Goal: Information Seeking & Learning: Learn about a topic

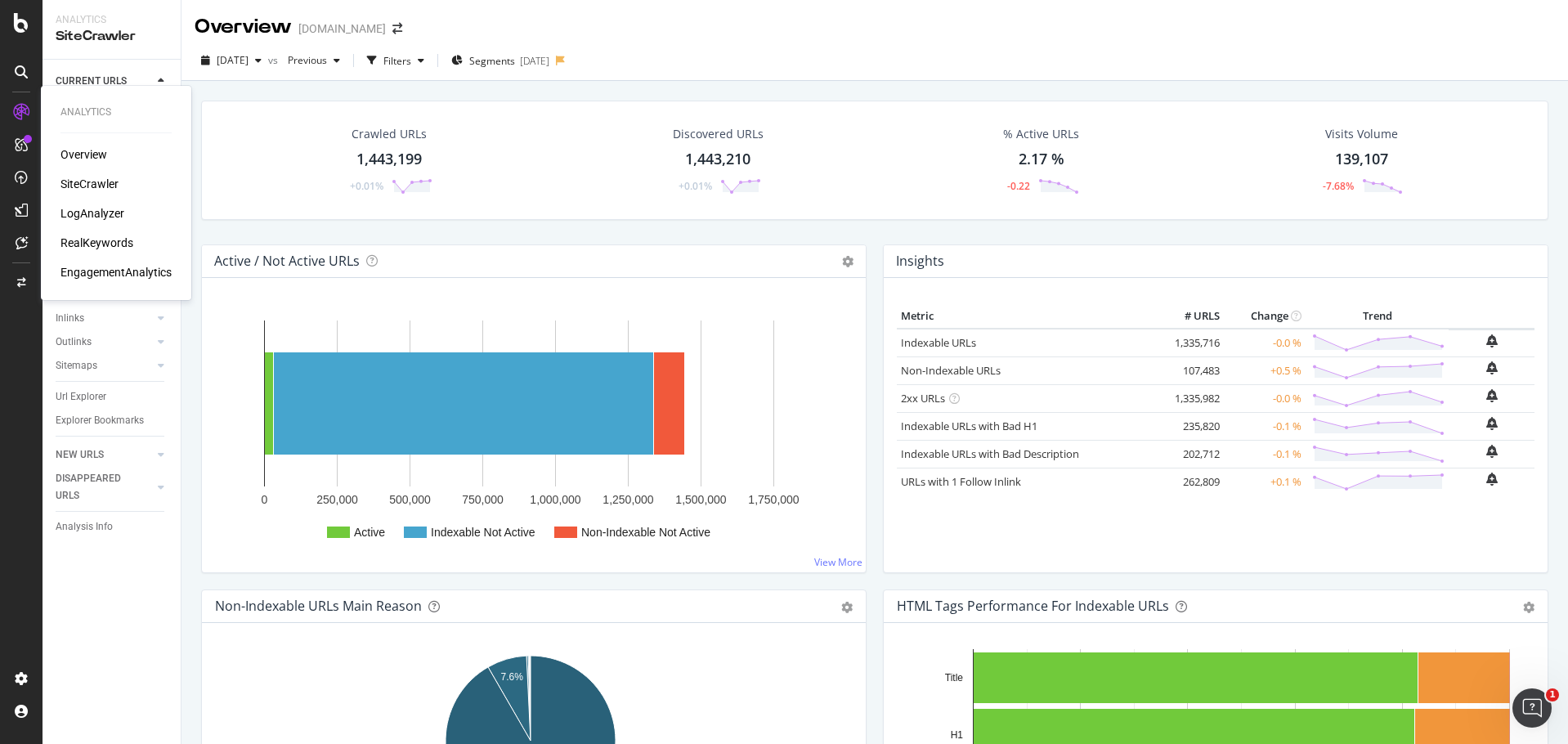
click at [115, 242] on div "RealKeywords" at bounding box center [97, 242] width 73 height 16
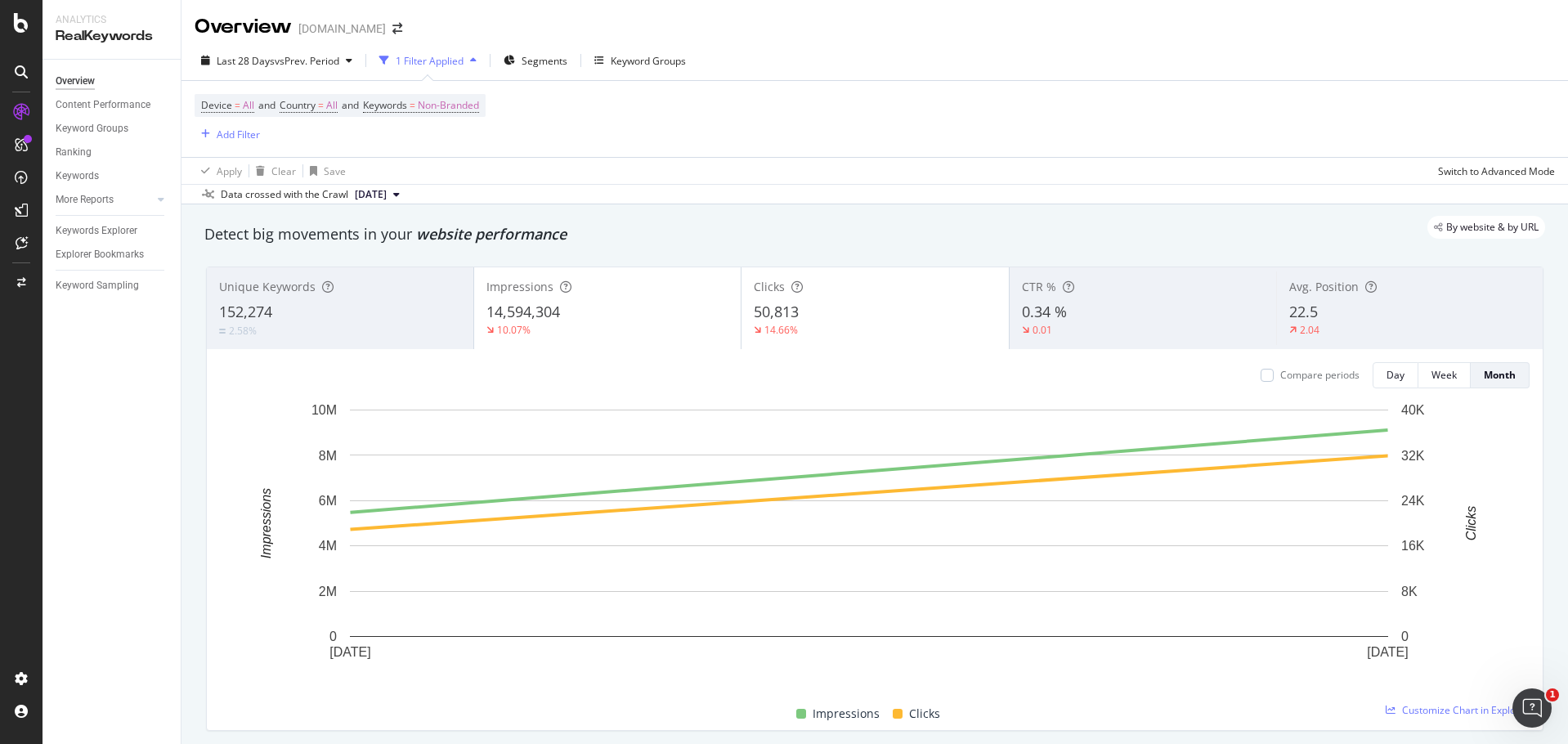
click at [442, 69] on div "1 Filter Applied" at bounding box center [428, 61] width 110 height 24
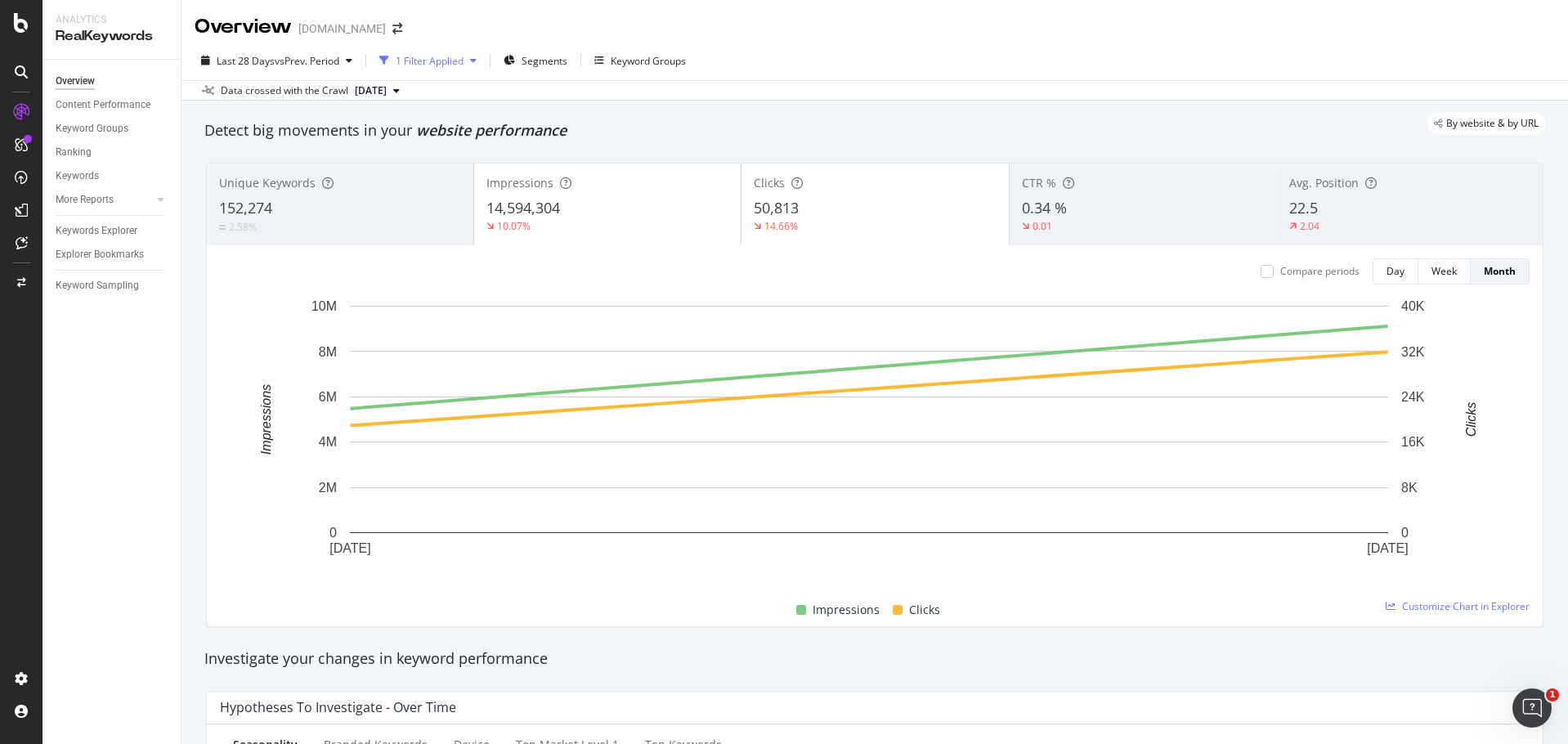
click at [442, 69] on div "1 Filter Applied" at bounding box center [428, 61] width 110 height 24
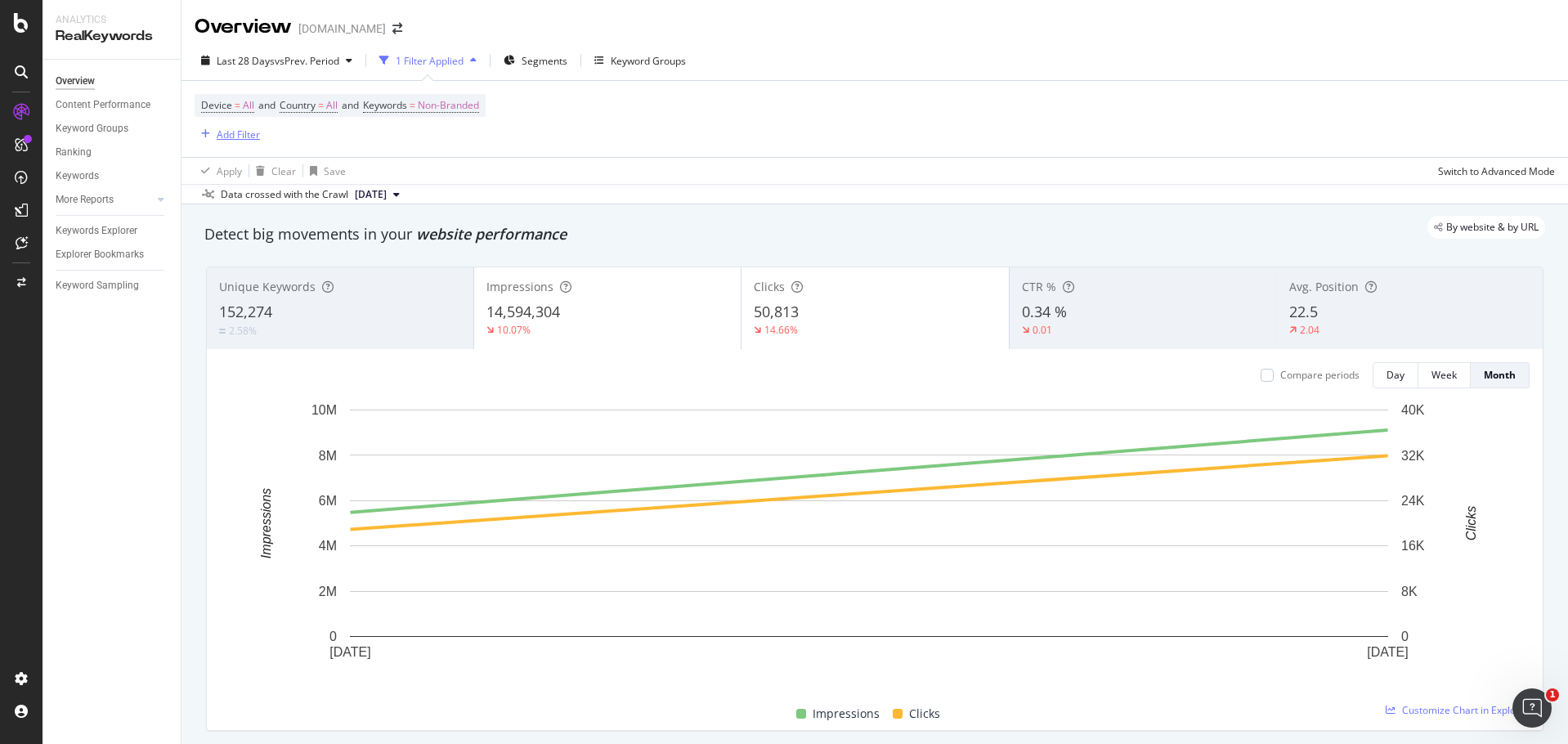
click at [233, 135] on div "Add Filter" at bounding box center [238, 134] width 43 height 14
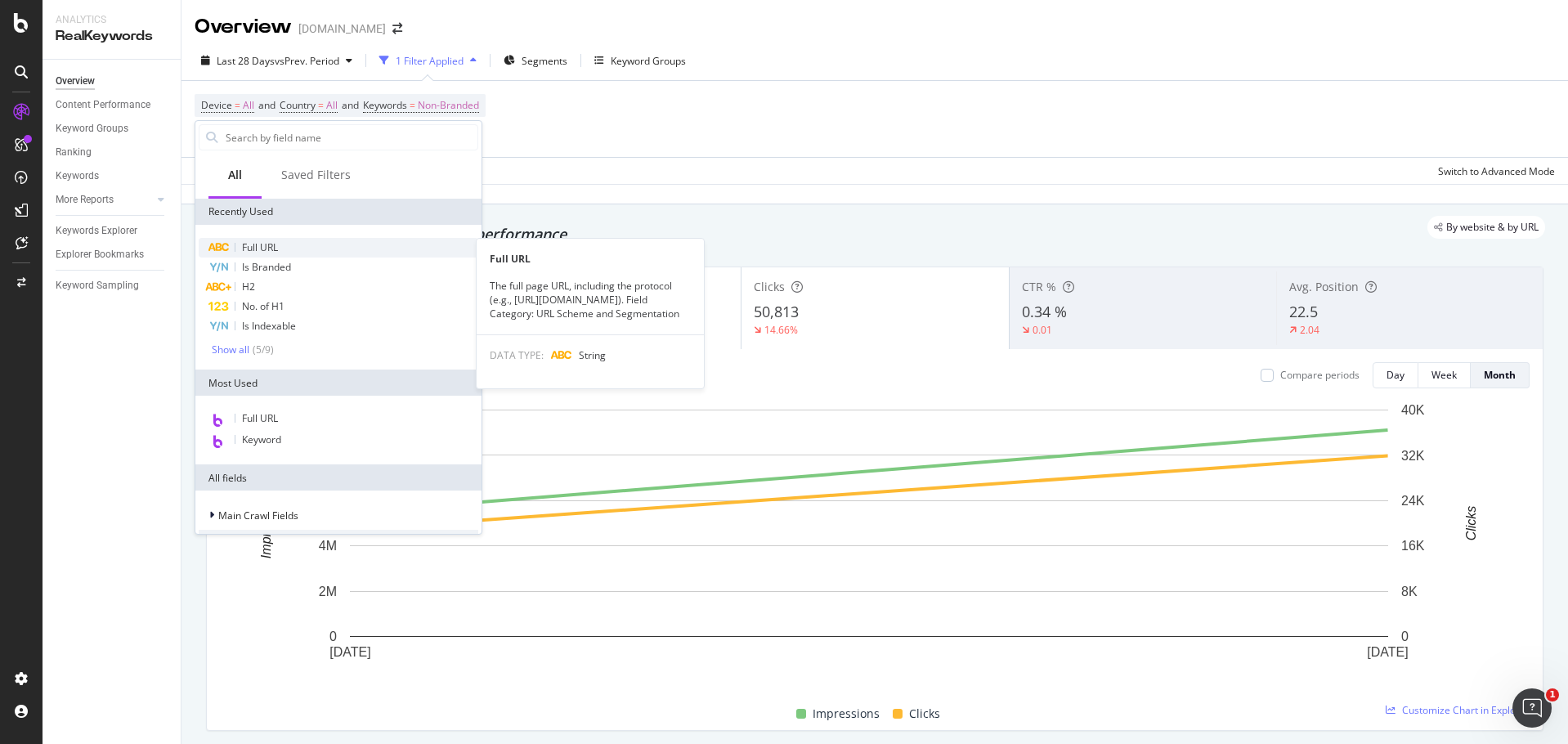
click at [277, 240] on span "Full URL" at bounding box center [260, 247] width 36 height 14
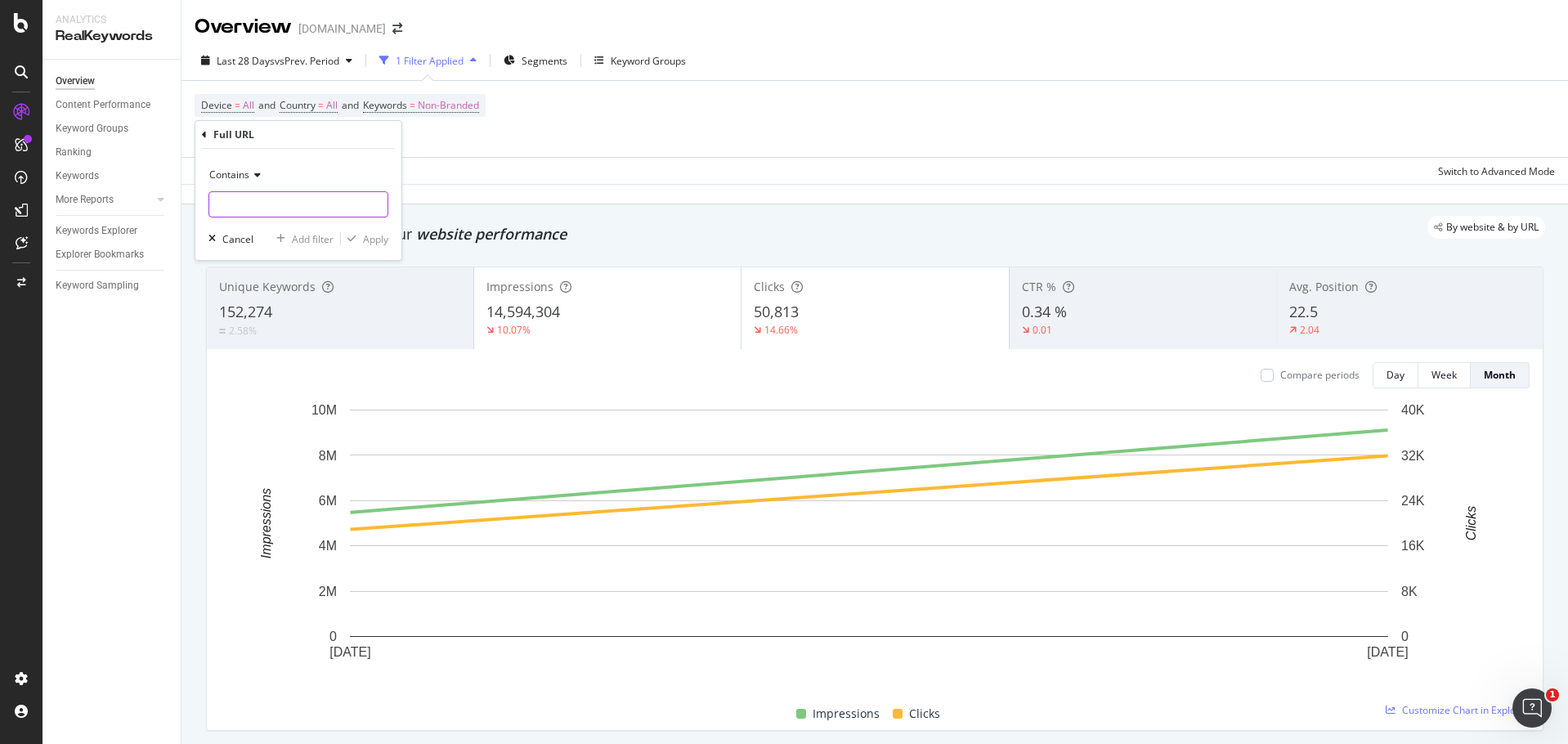
click at [310, 208] on input "text" at bounding box center [298, 205] width 179 height 26
paste input "[URL][DOMAIN_NAME]"
type input "[URL][DOMAIN_NAME]"
click at [360, 240] on div "button" at bounding box center [352, 238] width 22 height 9
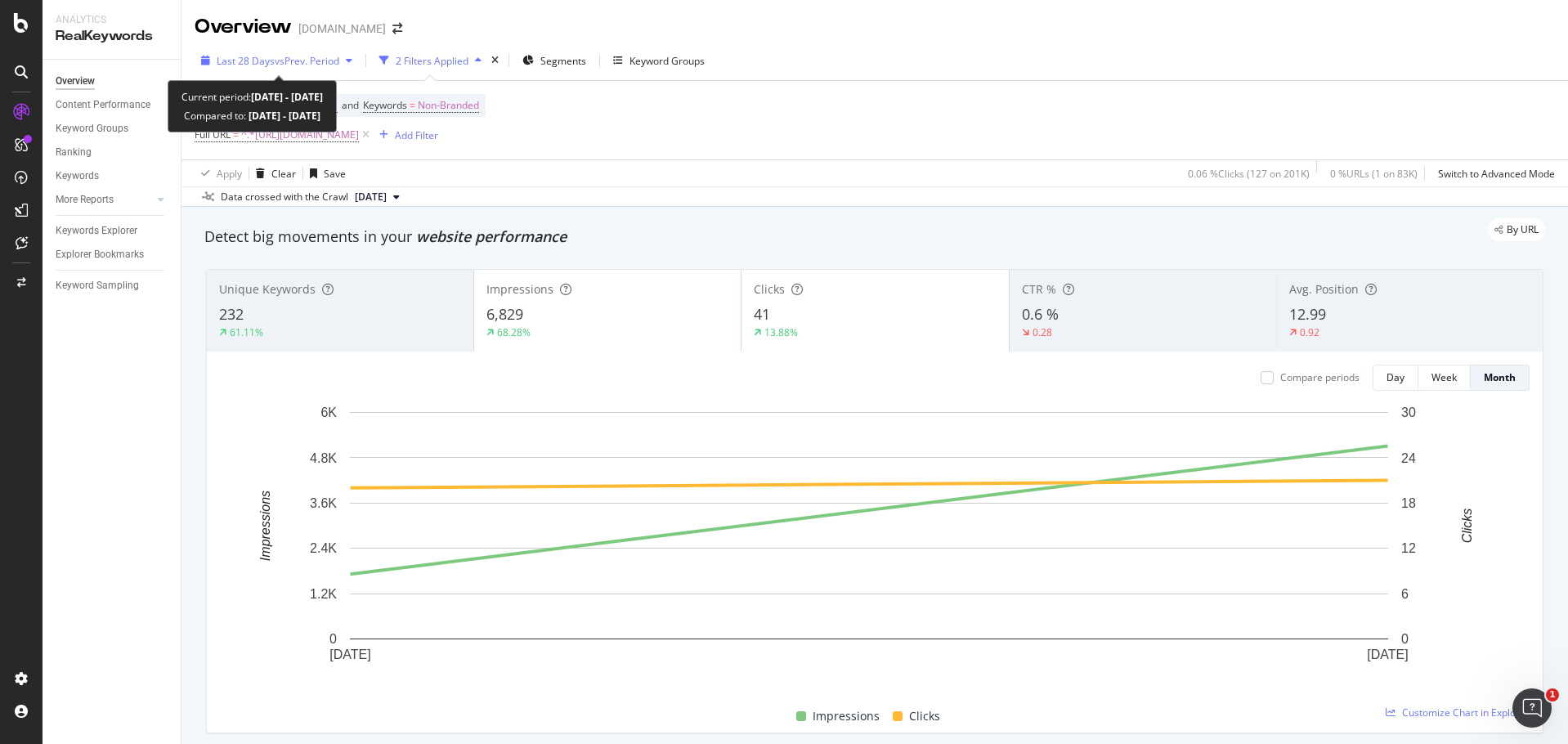
click at [309, 61] on span "vs Prev. Period" at bounding box center [307, 61] width 65 height 14
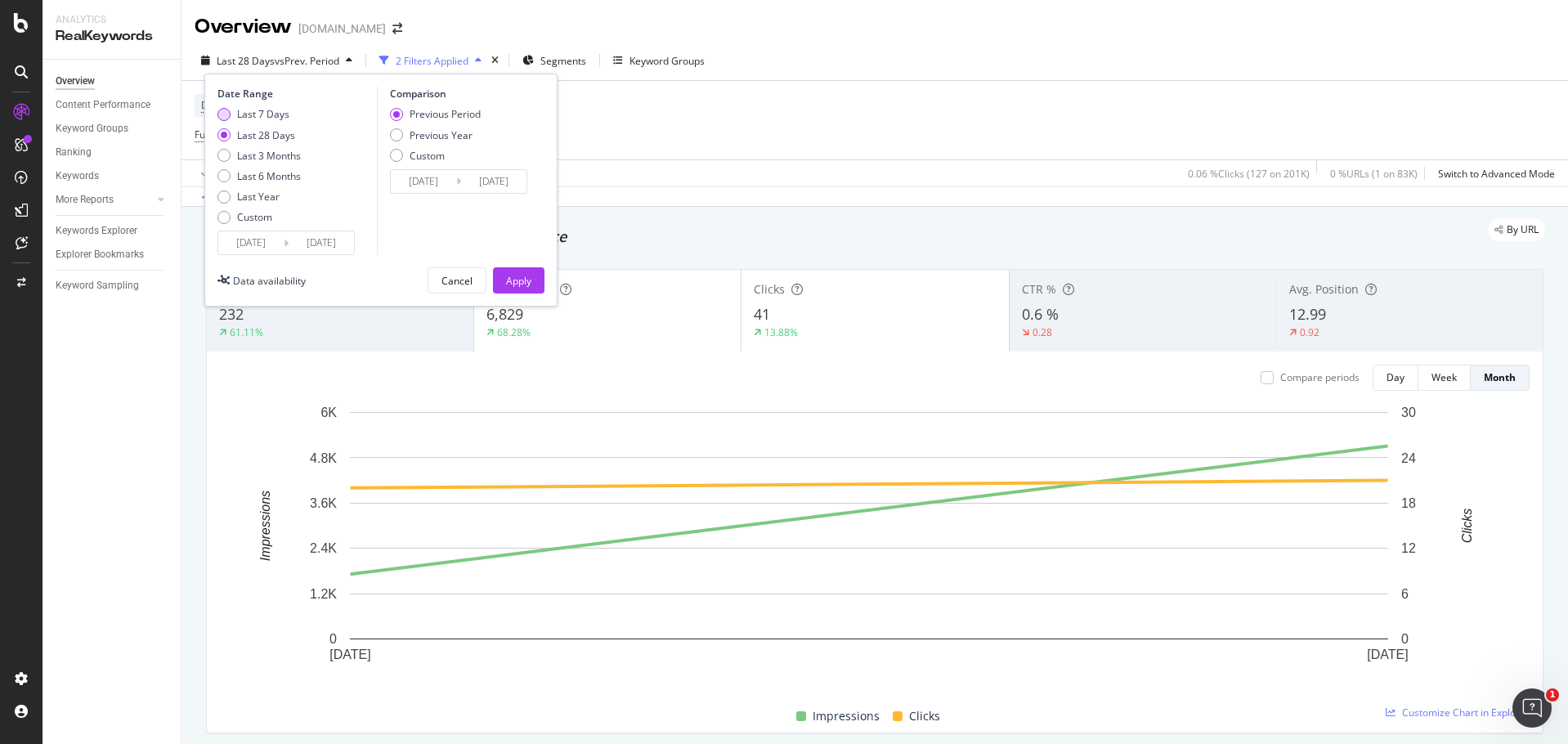
click at [284, 114] on div "Last 7 Days" at bounding box center [264, 114] width 52 height 14
type input "[DATE]"
click at [518, 277] on div "Apply" at bounding box center [518, 280] width 25 height 14
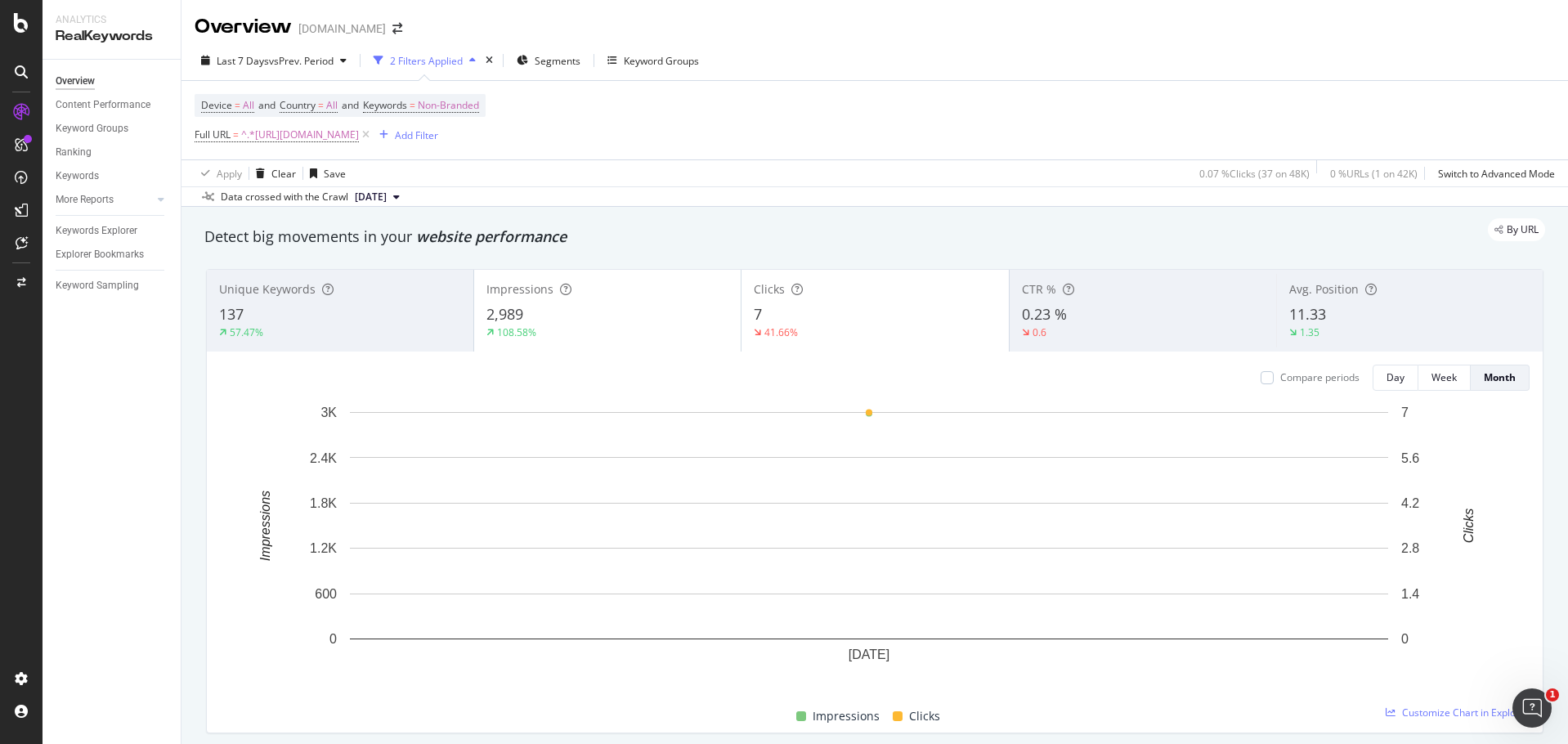
click at [281, 313] on div "137" at bounding box center [339, 314] width 242 height 21
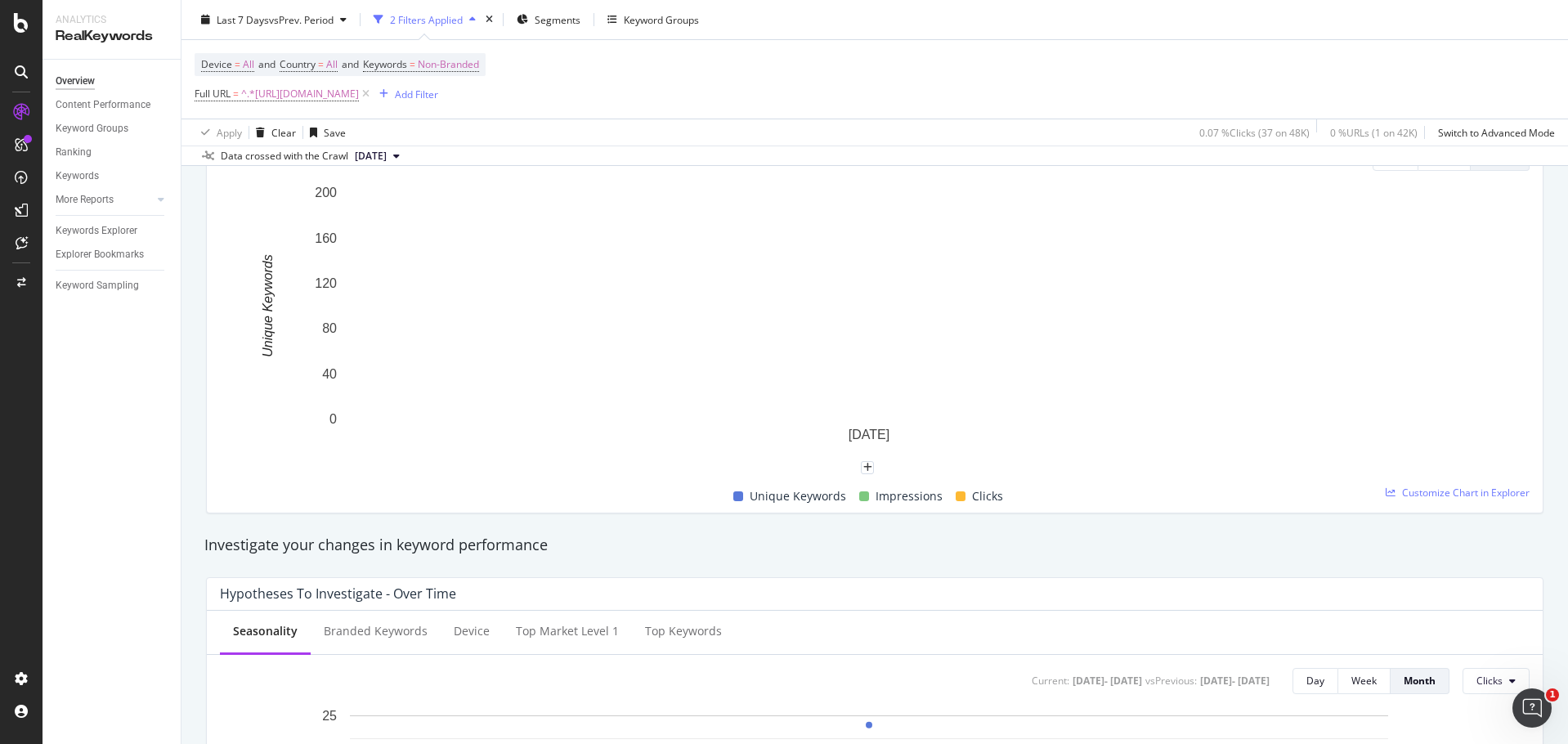
scroll to position [36, 0]
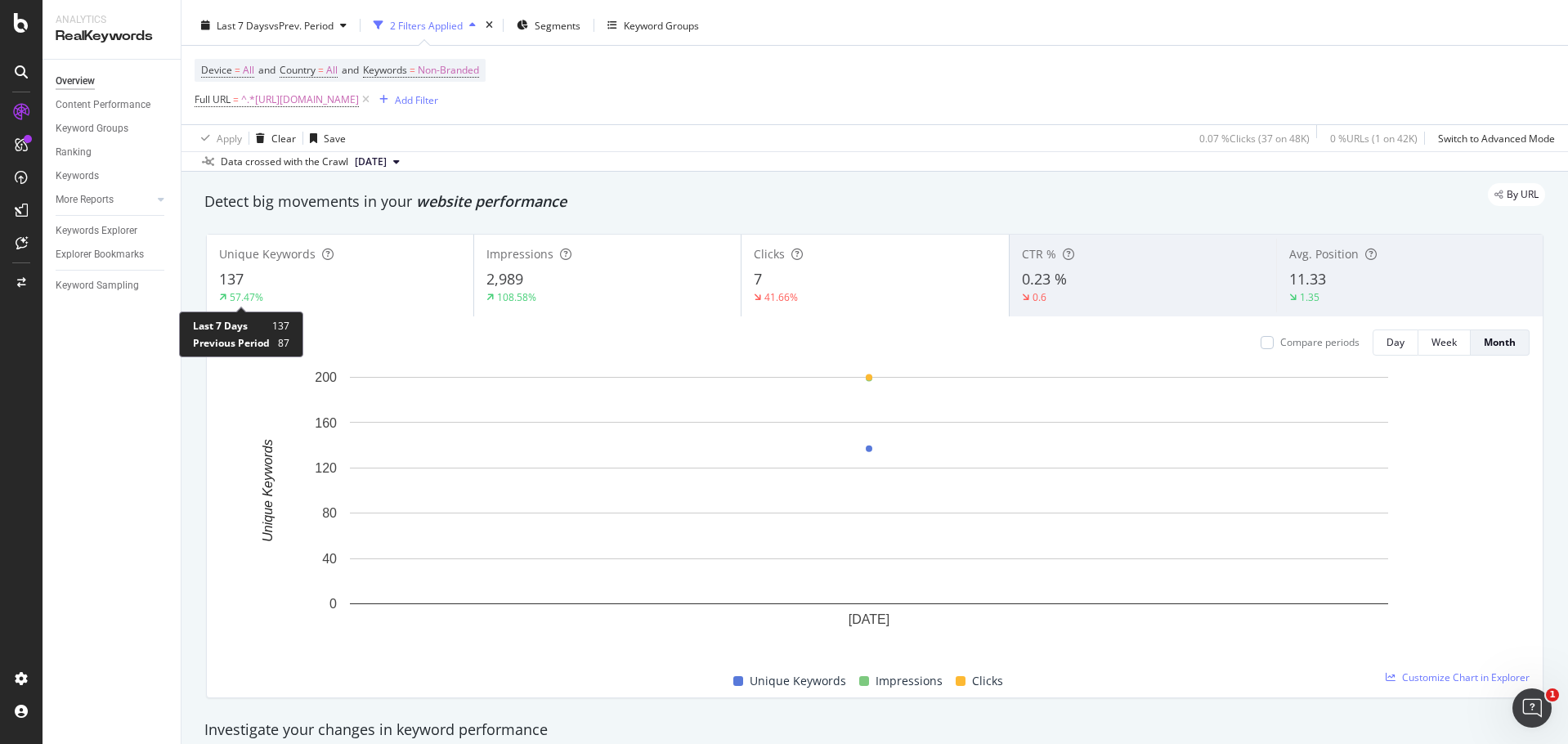
click at [239, 304] on div "57.47%" at bounding box center [247, 296] width 34 height 14
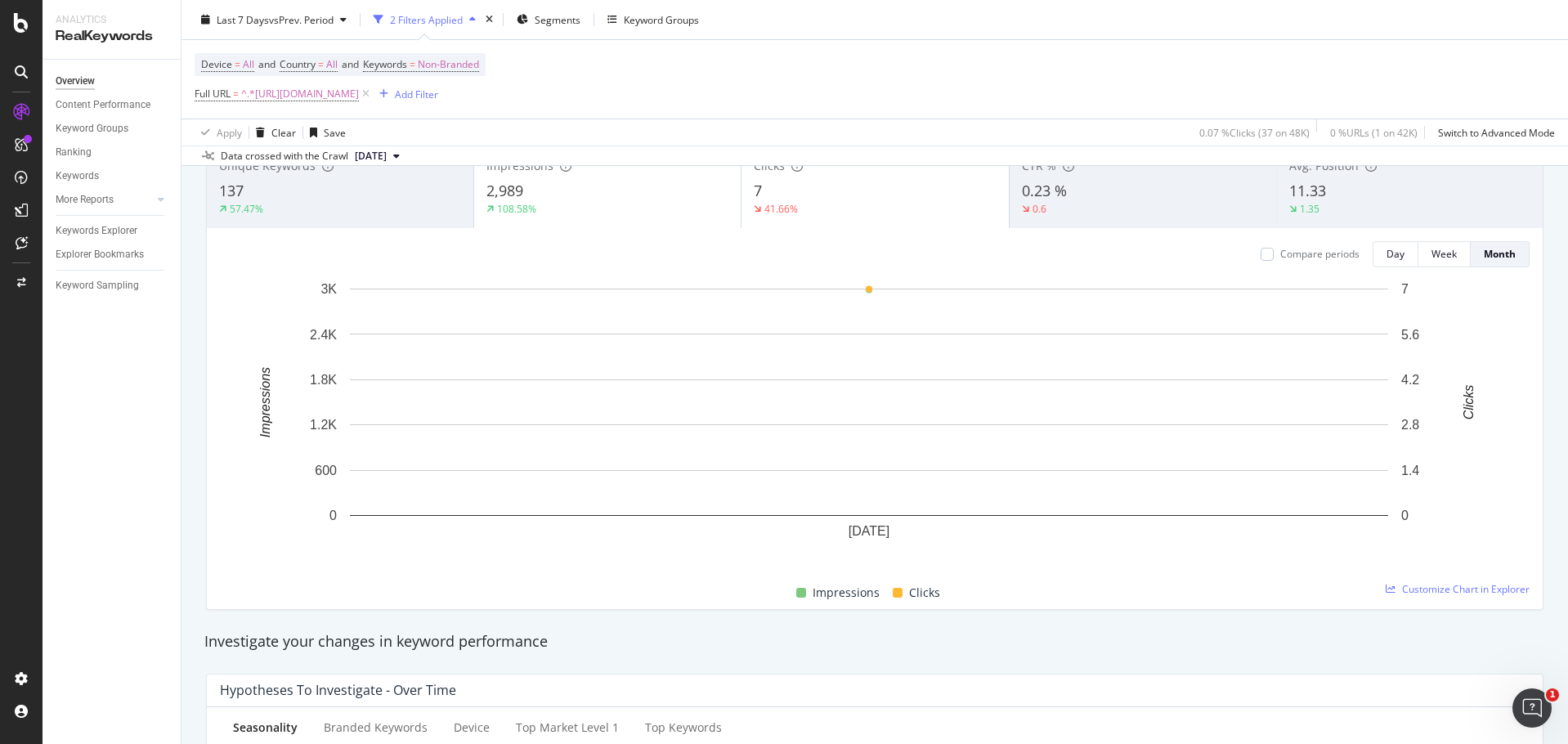
scroll to position [444, 0]
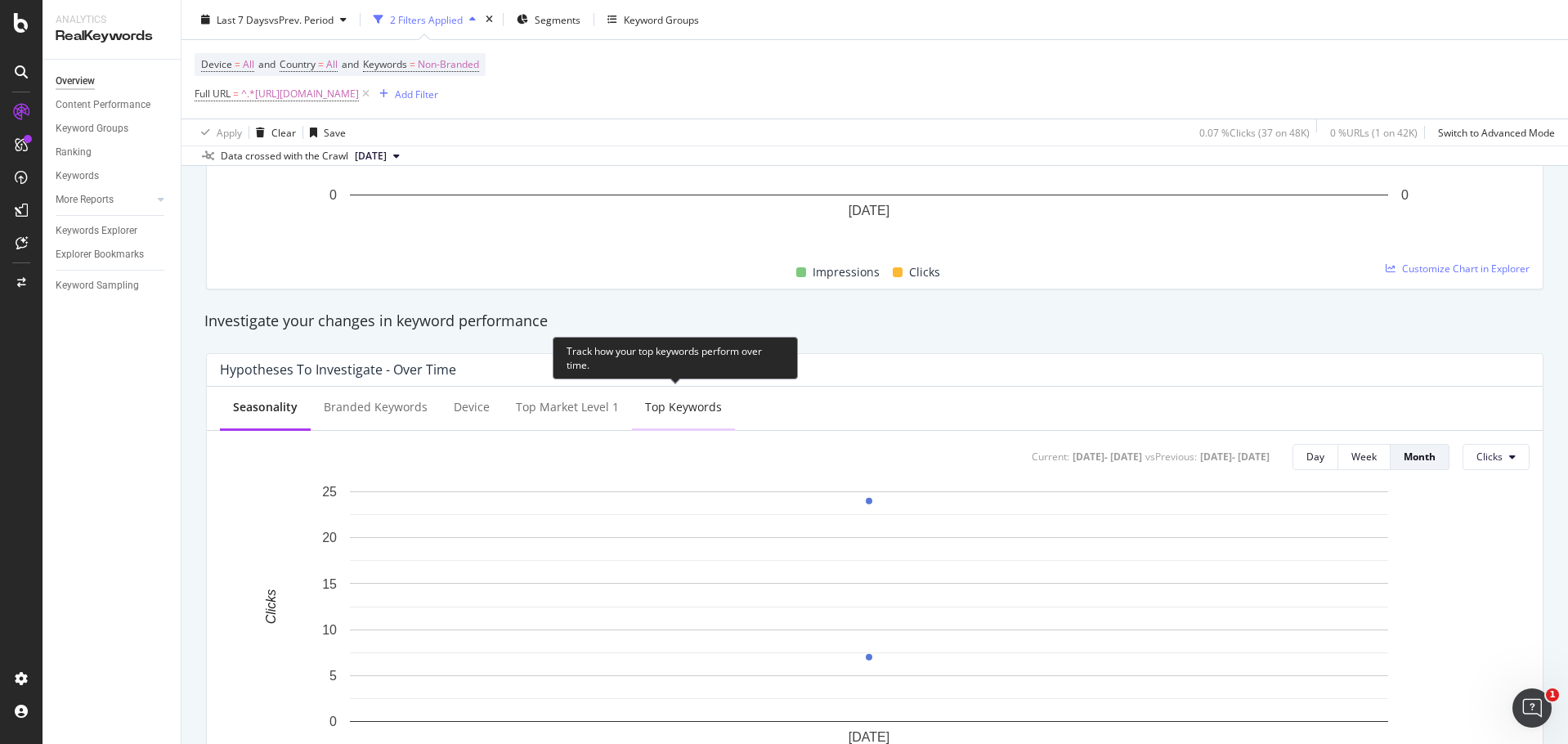
click at [658, 421] on div "Top Keywords" at bounding box center [683, 408] width 103 height 45
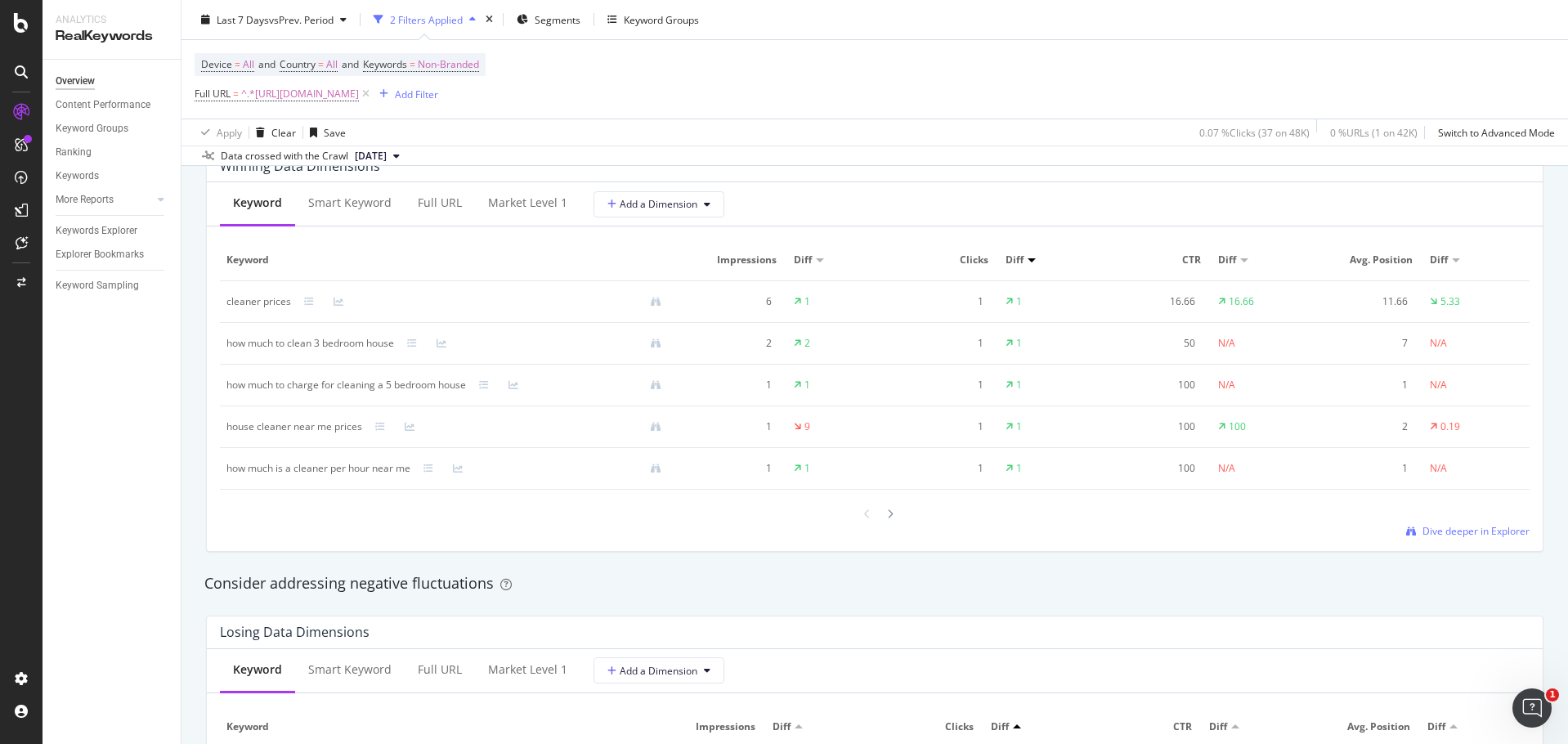
scroll to position [1343, 0]
